Goal: Find specific page/section: Find specific page/section

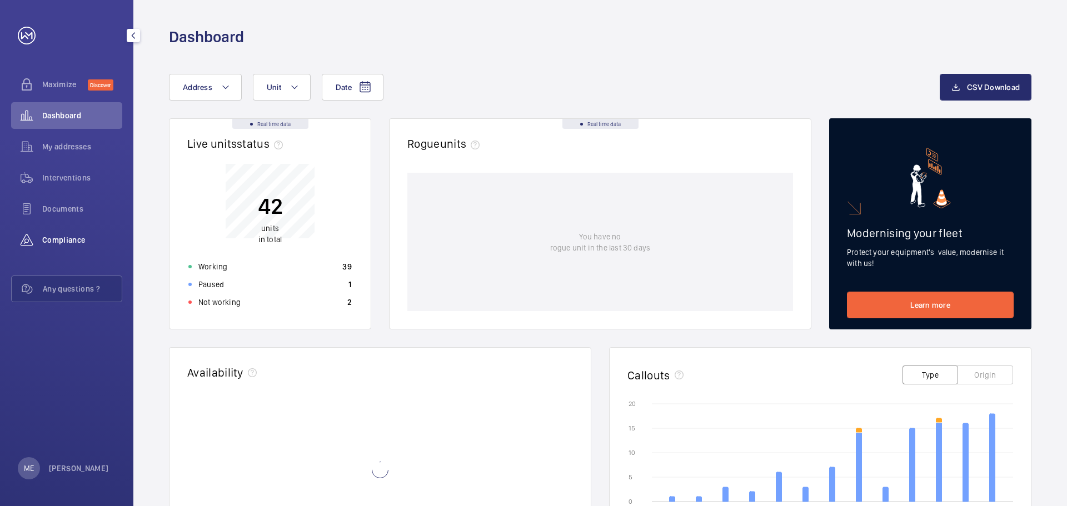
click at [72, 238] on span "Compliance" at bounding box center [82, 240] width 80 height 11
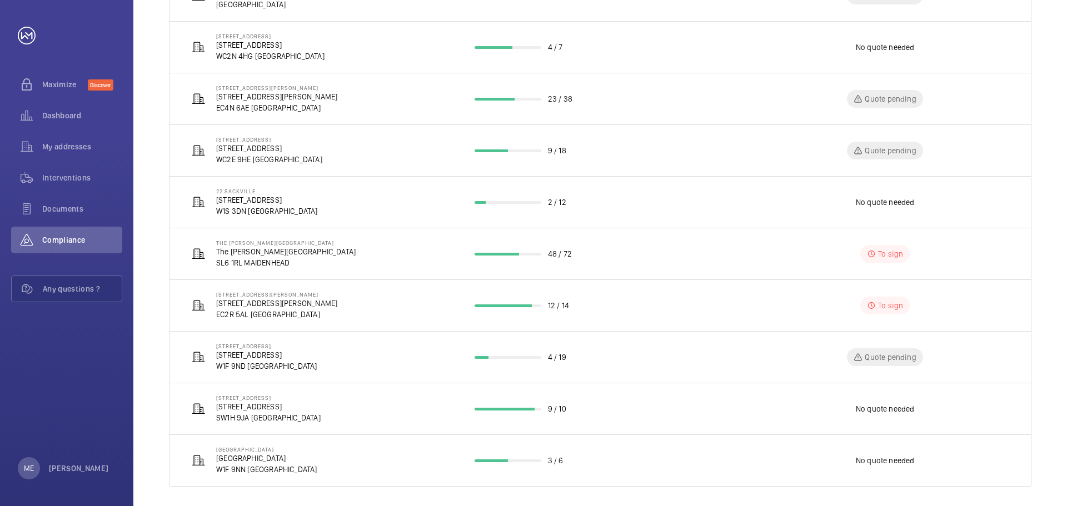
scroll to position [246, 0]
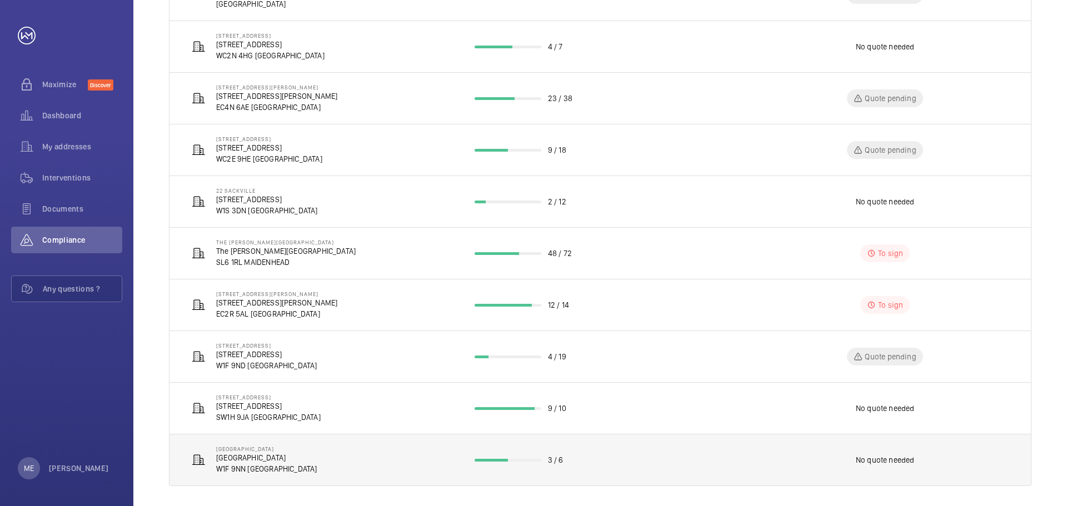
click at [231, 462] on p "[GEOGRAPHIC_DATA]" at bounding box center [266, 457] width 101 height 11
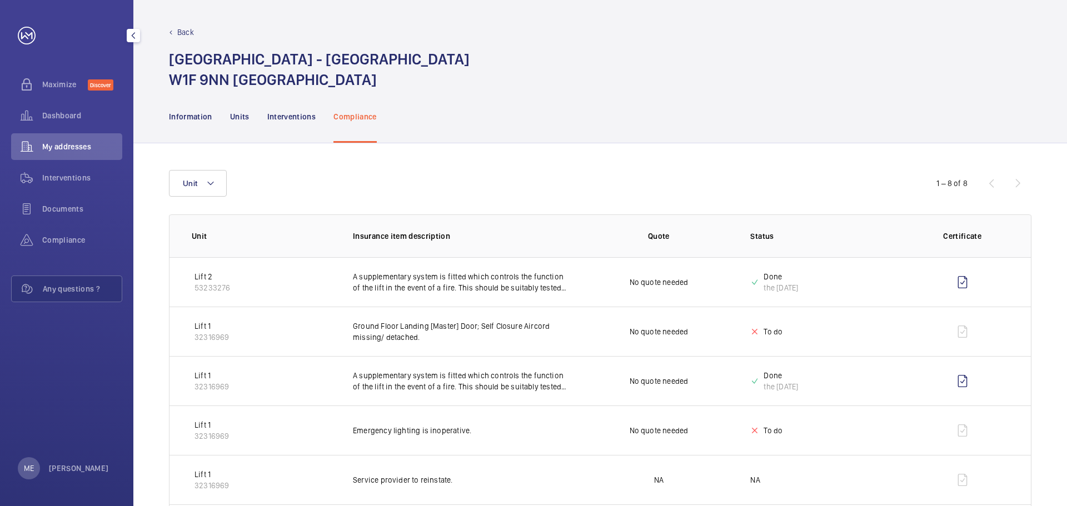
click at [131, 38] on mat-icon "button" at bounding box center [133, 35] width 13 height 9
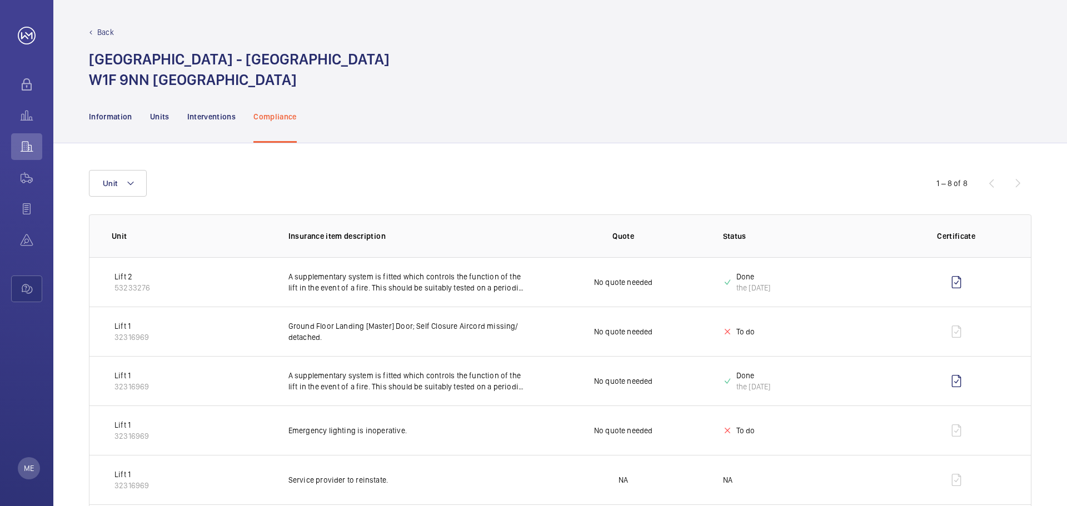
click at [89, 27] on div "Back" at bounding box center [560, 32] width 943 height 11
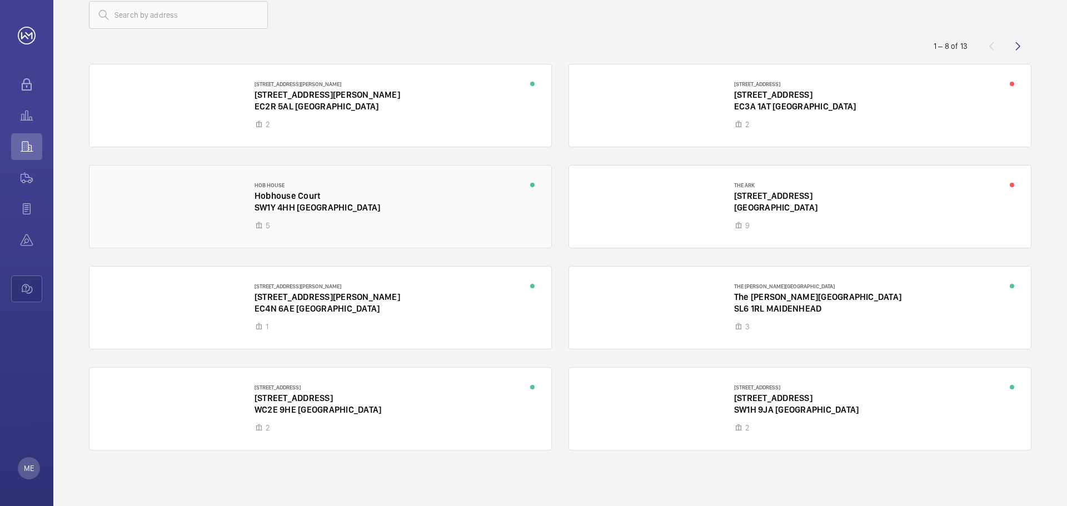
scroll to position [72, 0]
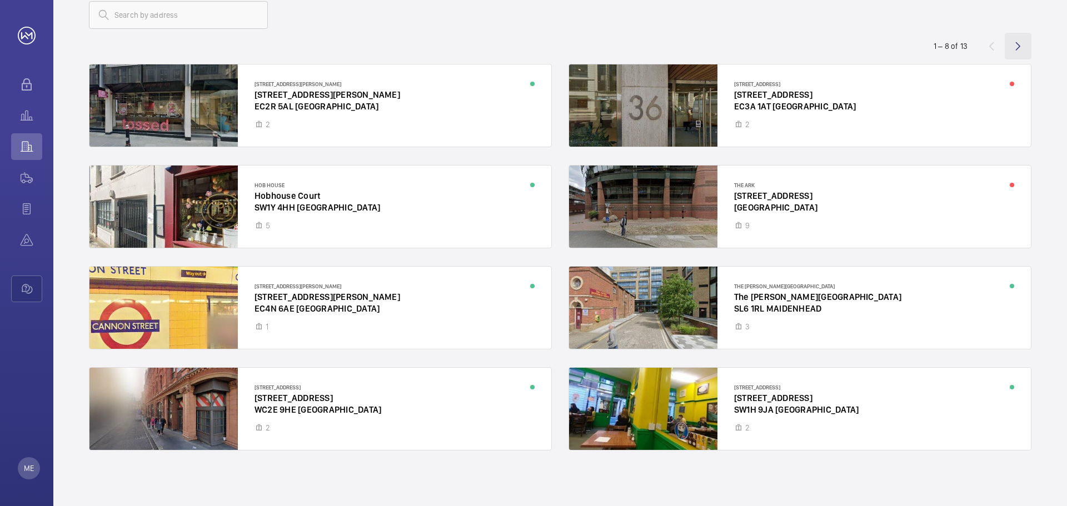
click at [1015, 43] on wm-front-icon-button at bounding box center [1018, 46] width 27 height 27
